Goal: Information Seeking & Learning: Understand process/instructions

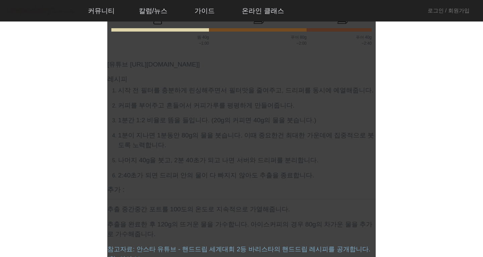
scroll to position [296, 0]
drag, startPoint x: 236, startPoint y: 87, endPoint x: 230, endPoint y: 98, distance: 12.6
click at [230, 98] on ol "시작 전 필터를 충분하게 린싱해주면서 필터맛을 줄여주고, 드리퍼를 동시에 예열해줍니다. 커피를 부어주고 흔들어서 커피가루를 평평하게 만들어줍니…" at bounding box center [241, 132] width 268 height 95
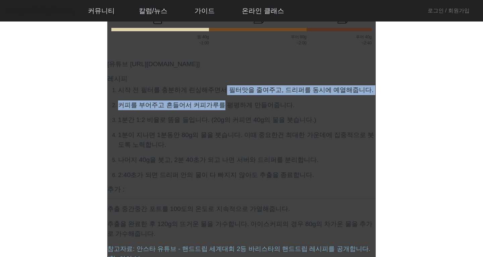
drag, startPoint x: 220, startPoint y: 88, endPoint x: 219, endPoint y: 101, distance: 13.2
click at [219, 101] on ol "시작 전 필터를 충분하게 린싱해주면서 필터맛을 줄여주고, 드리퍼를 동시에 예열해줍니다. 커피를 부어주고 흔들어서 커피가루를 평평하게 만들어줍니…" at bounding box center [241, 132] width 268 height 95
click at [219, 101] on p "커피를 부어주고 흔들어서 커피가루를 평평하게 만들어줍니다." at bounding box center [247, 105] width 258 height 10
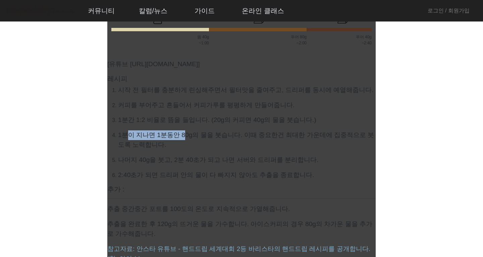
drag, startPoint x: 125, startPoint y: 139, endPoint x: 181, endPoint y: 130, distance: 56.7
click at [181, 130] on p "1분이 지나면 1분동안 80g의 물을 붓습니다. 이때 중요한건 최대한 가운데에 집중적으로 붓도록 노력합니다." at bounding box center [247, 139] width 258 height 19
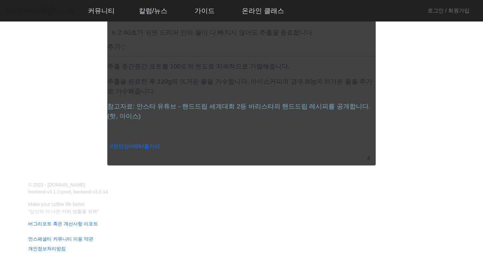
scroll to position [441, 0]
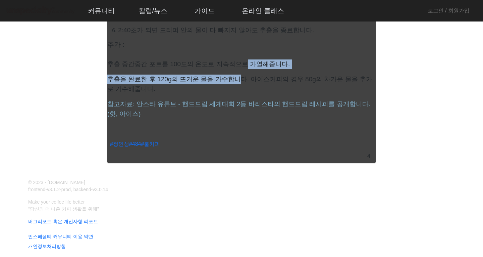
drag, startPoint x: 239, startPoint y: 67, endPoint x: 236, endPoint y: 80, distance: 13.2
click at [236, 80] on showdown "[유튜브 [URL][DOMAIN_NAME]] 레시피 시작 전 필터를 충분하게 린싱해주면서 필터맛을 줄여주고, 드리퍼를 동시에 예열해줍니다. 커…" at bounding box center [241, 13] width 268 height 211
click at [236, 80] on p "추출을 완료한 후 120g의 뜨거운 물을 가수합니다. 아이스커피의 경우 80g의 차가운 물을 추가로 가수해줍니다." at bounding box center [241, 83] width 268 height 19
drag, startPoint x: 236, startPoint y: 80, endPoint x: 243, endPoint y: 64, distance: 17.0
click at [243, 64] on showdown "[유튜브 [URL][DOMAIN_NAME]] 레시피 시작 전 필터를 충분하게 린싱해주면서 필터맛을 줄여주고, 드리퍼를 동시에 예열해줍니다. 커…" at bounding box center [241, 13] width 268 height 211
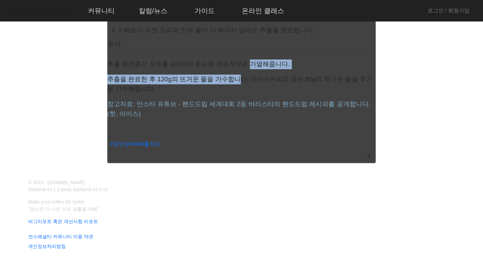
click at [243, 64] on p "추출 중간중간 포트를 100도의 온도로 지속적으로 가열해줍니다." at bounding box center [241, 64] width 268 height 10
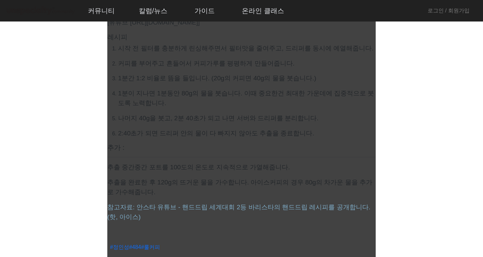
scroll to position [338, 0]
drag, startPoint x: 201, startPoint y: 128, endPoint x: 259, endPoint y: 131, distance: 57.8
click at [259, 131] on p "2:40초가 되면 드리퍼 안의 물이 다 빠지지 않아도 추출을 종료합니다." at bounding box center [247, 133] width 258 height 10
drag, startPoint x: 139, startPoint y: 168, endPoint x: 191, endPoint y: 196, distance: 58.5
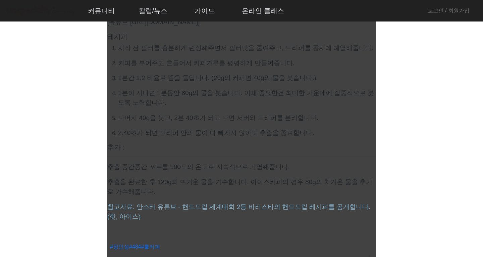
click at [191, 196] on showdown "[유튜브 [URL][DOMAIN_NAME]] 레시피 시작 전 필터를 충분하게 린싱해주면서 필터맛을 줄여주고, 드리퍼를 동시에 예열해줍니다. 커…" at bounding box center [241, 115] width 268 height 211
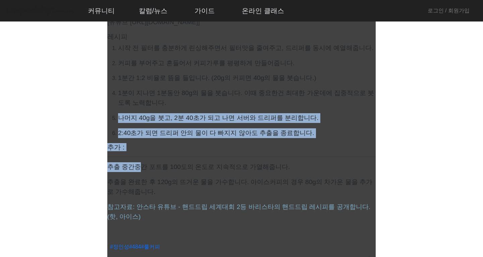
click at [191, 196] on showdown "[유튜브 [URL][DOMAIN_NAME]] 레시피 시작 전 필터를 충분하게 린싱해주면서 필터맛을 줄여주고, 드리퍼를 동시에 예열해줍니다. 커…" at bounding box center [241, 115] width 268 height 211
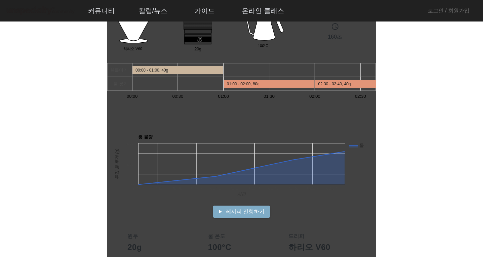
scroll to position [0, 0]
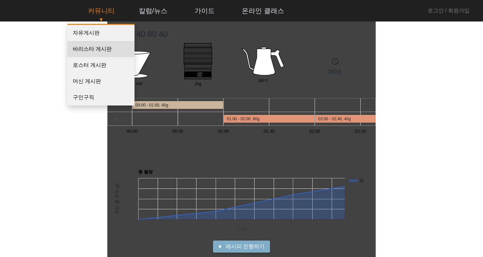
click at [102, 46] on link "바리스타 게시판" at bounding box center [100, 49] width 67 height 16
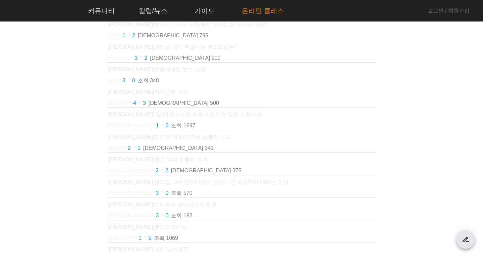
scroll to position [114, 0]
